Goal: Task Accomplishment & Management: Manage account settings

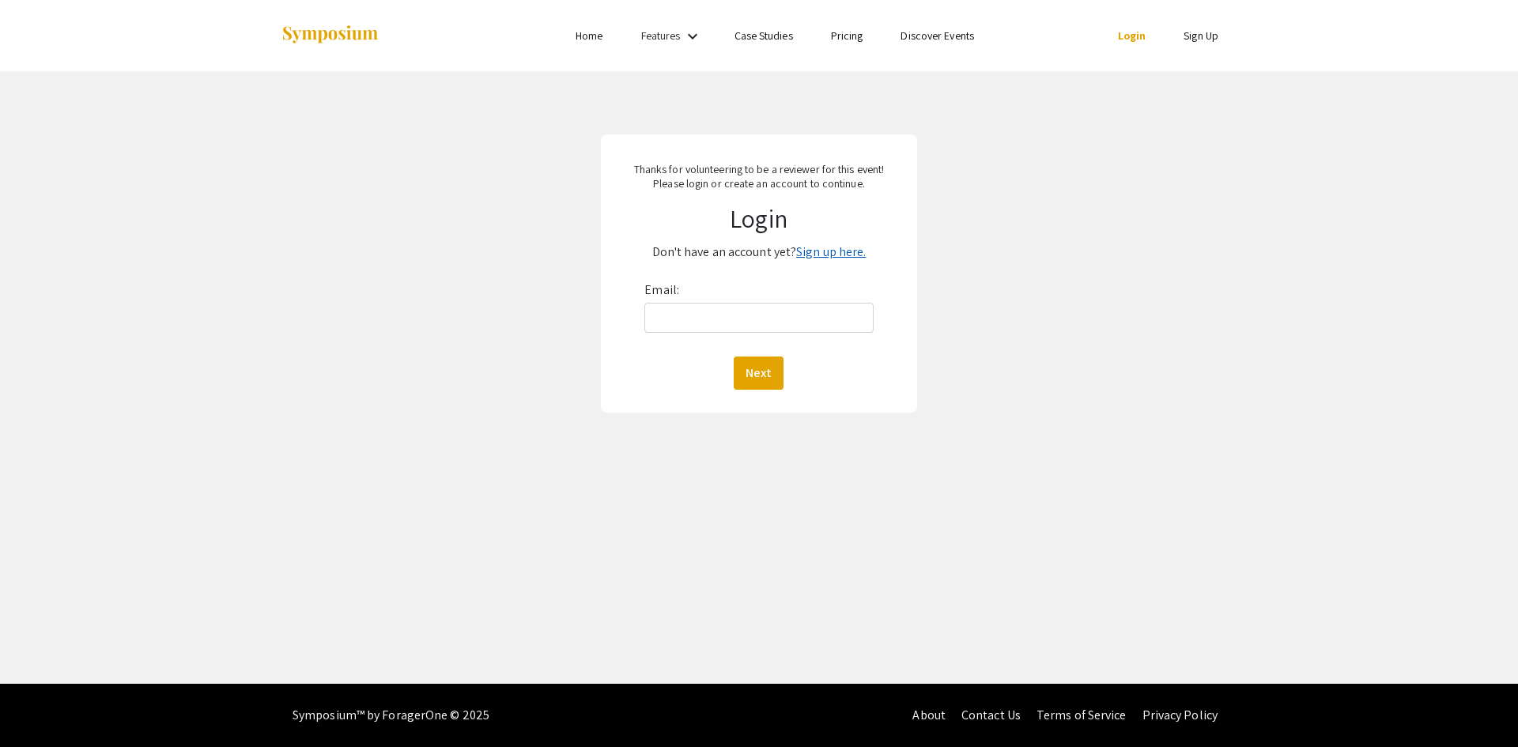
click at [820, 253] on link "Sign up here." at bounding box center [831, 252] width 70 height 17
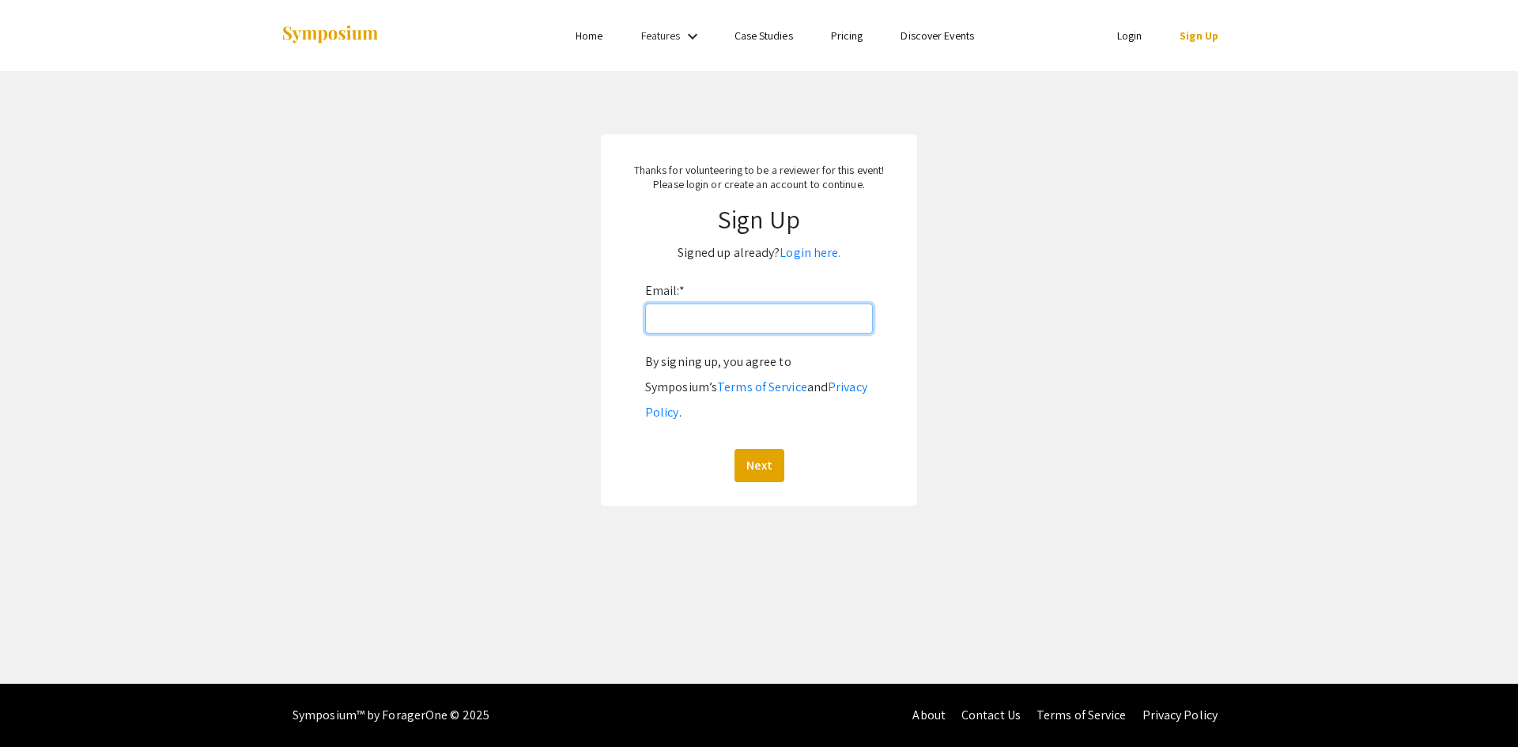
click at [762, 324] on input "Email: *" at bounding box center [759, 319] width 228 height 30
type input "[EMAIL_ADDRESS][DOMAIN_NAME]"
click at [766, 449] on button "Next" at bounding box center [760, 465] width 50 height 33
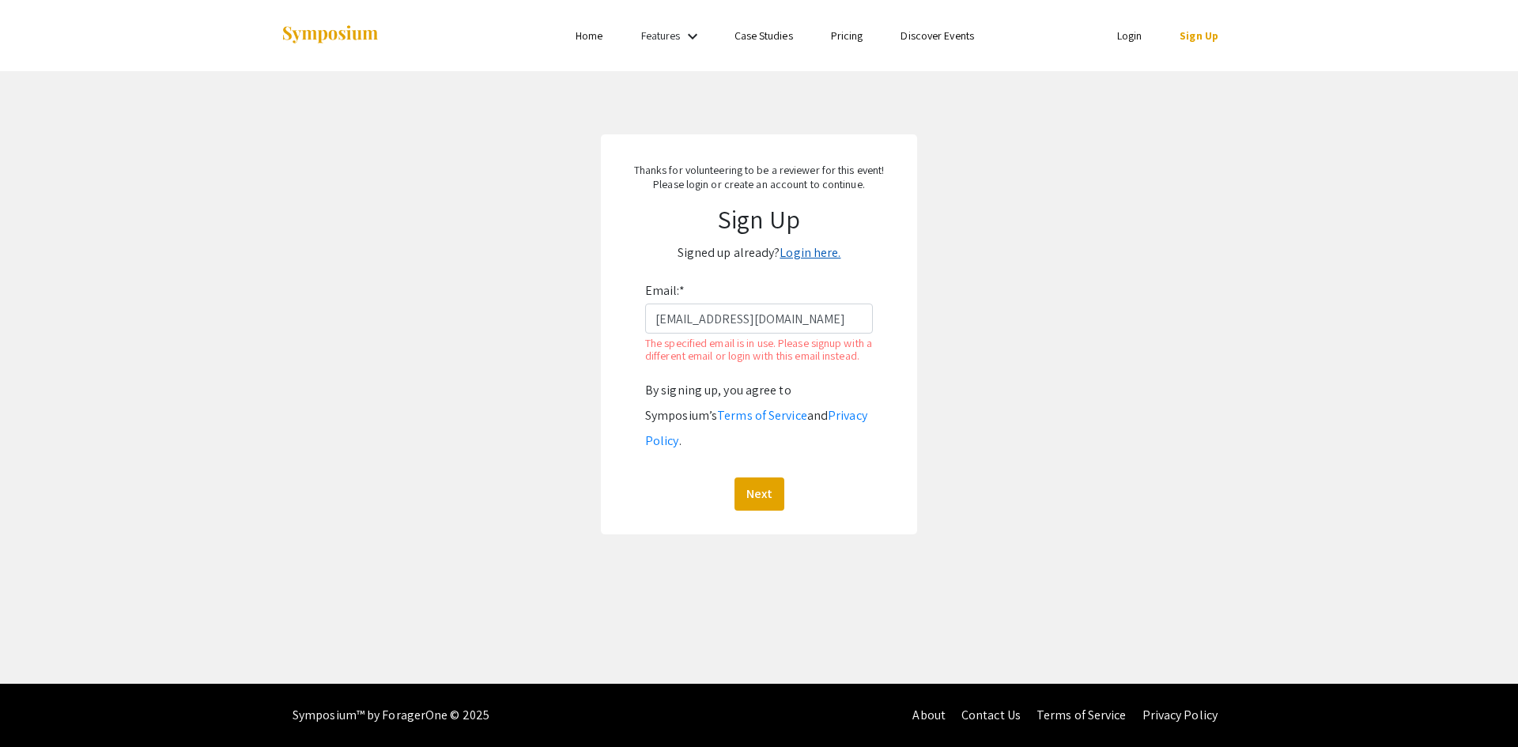
click at [822, 255] on link "Login here." at bounding box center [810, 252] width 61 height 17
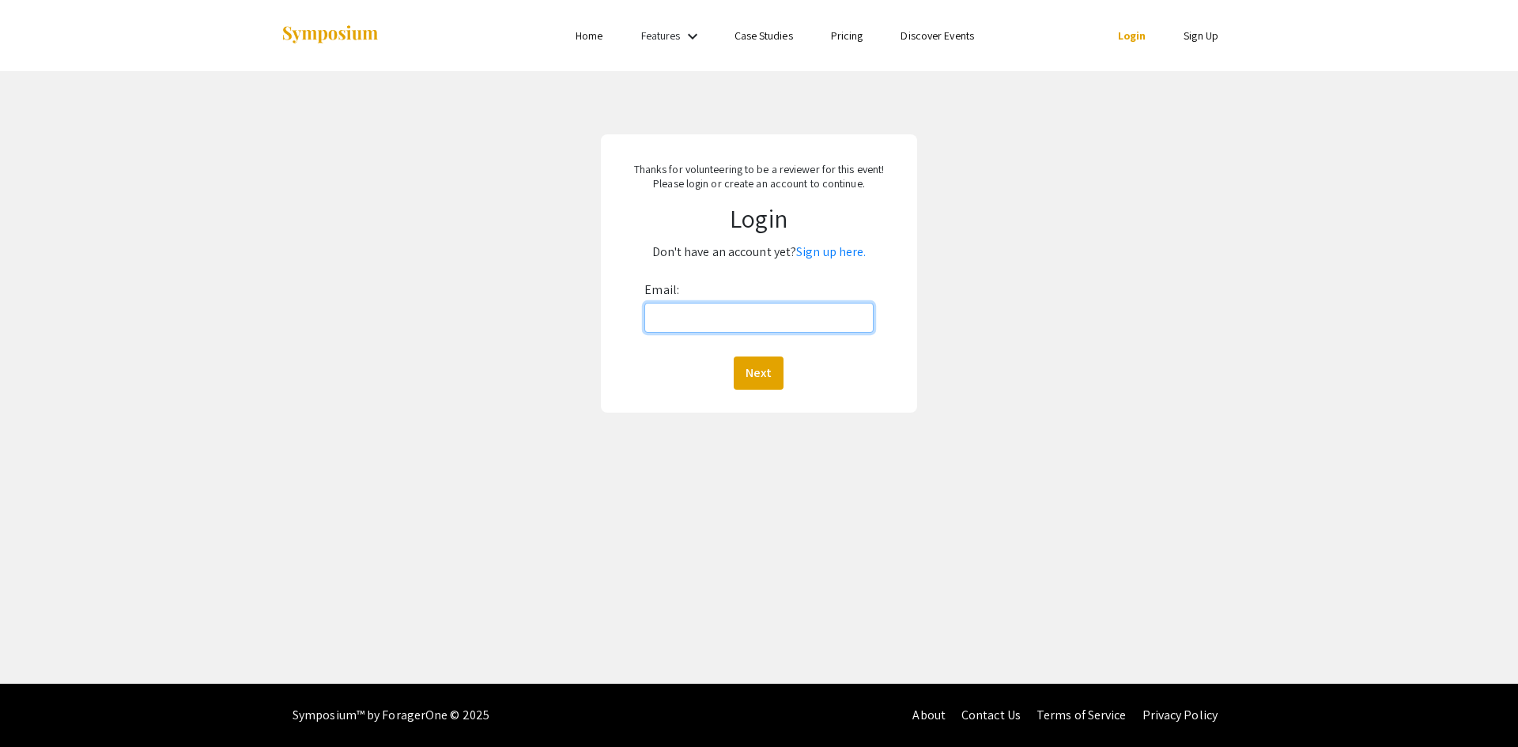
click at [800, 313] on input "Email:" at bounding box center [759, 318] width 229 height 30
type input "[EMAIL_ADDRESS][DOMAIN_NAME]"
click at [769, 373] on button "Next" at bounding box center [759, 373] width 50 height 33
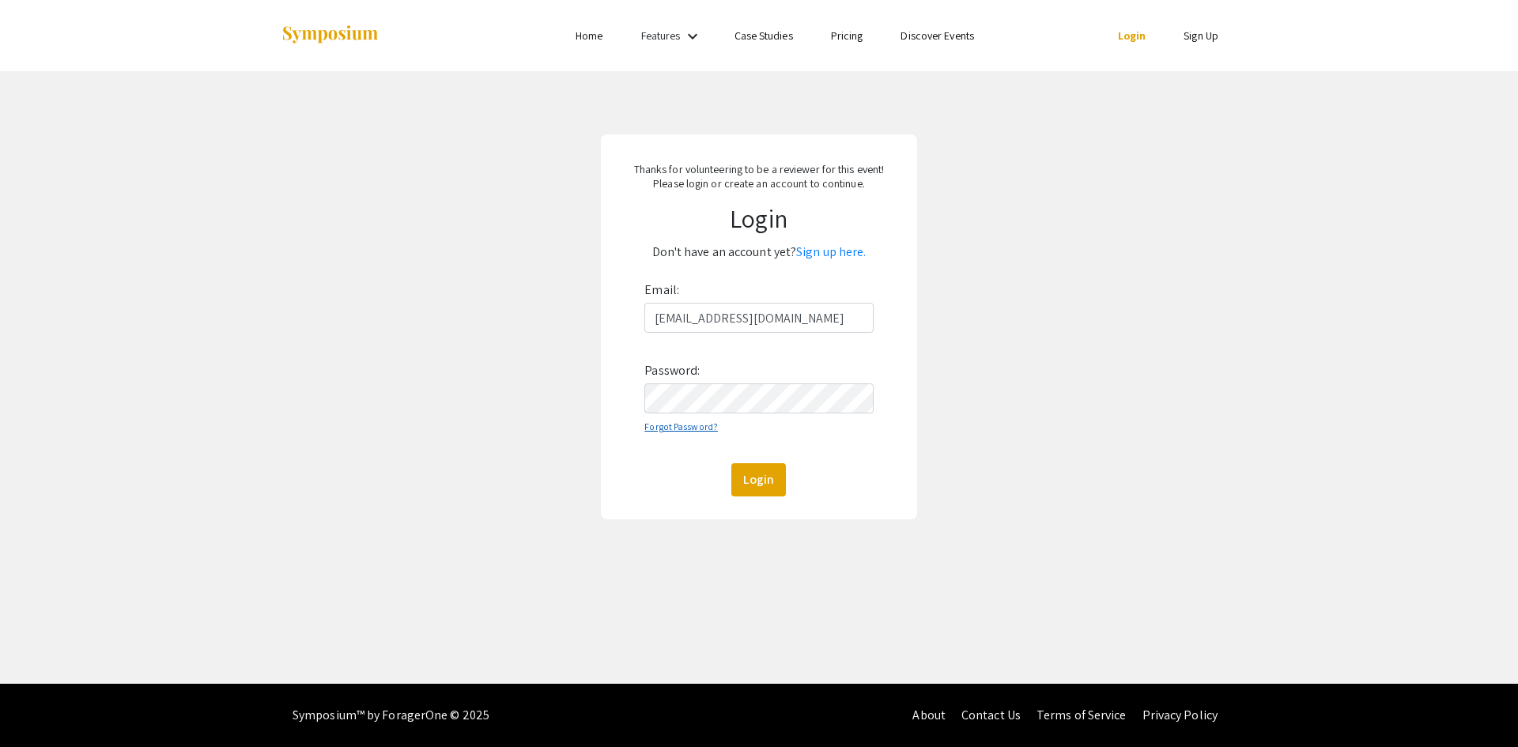
click at [704, 425] on link "Forgot Password?" at bounding box center [682, 427] width 74 height 12
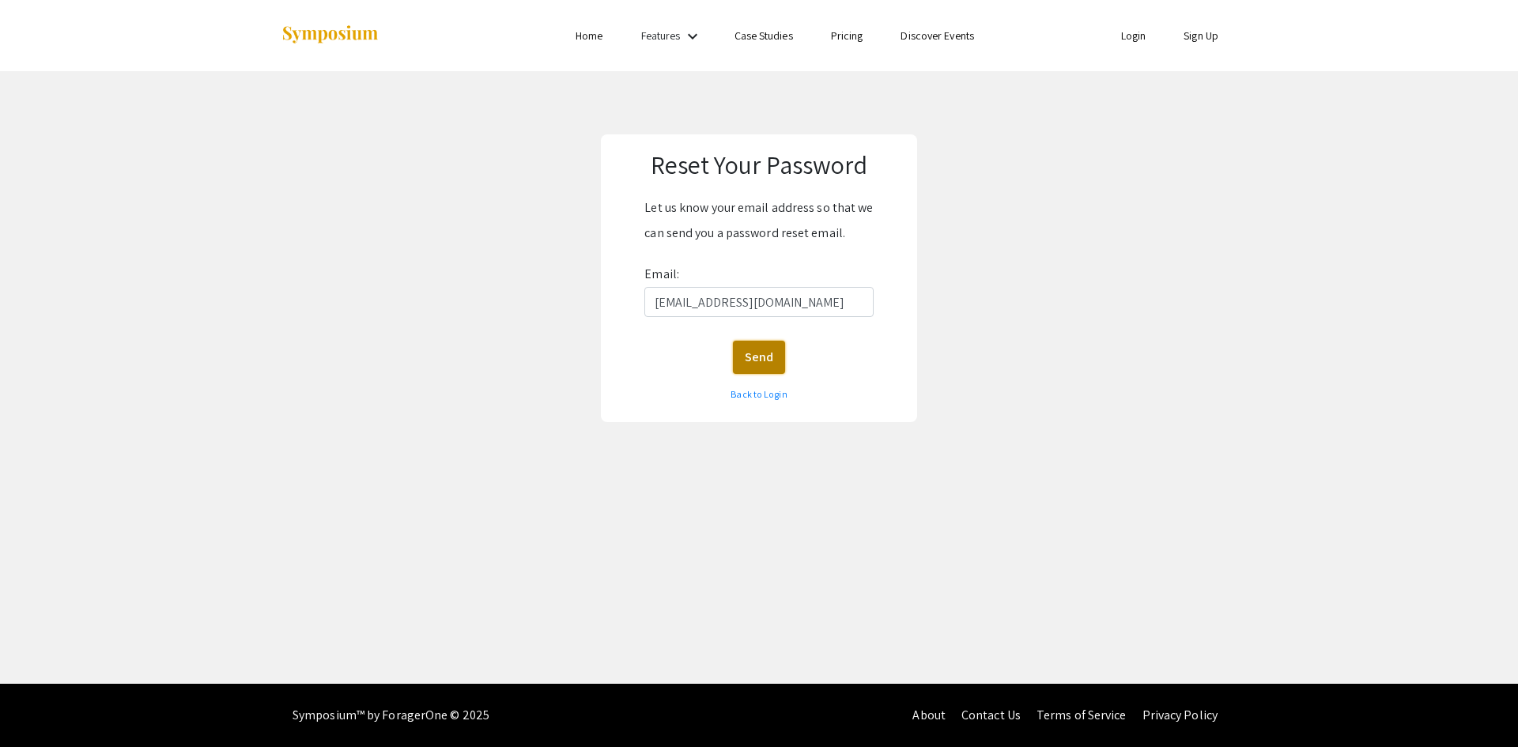
click at [766, 363] on button "Send" at bounding box center [759, 357] width 52 height 33
